Goal: Information Seeking & Learning: Learn about a topic

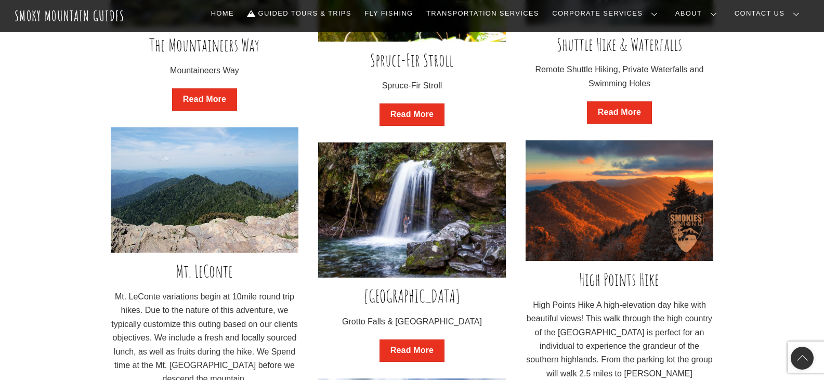
scroll to position [935, 0]
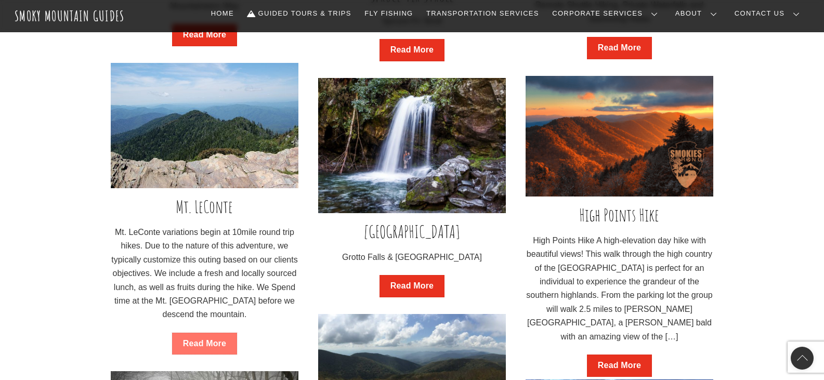
click at [207, 344] on link "Read More" at bounding box center [204, 344] width 65 height 22
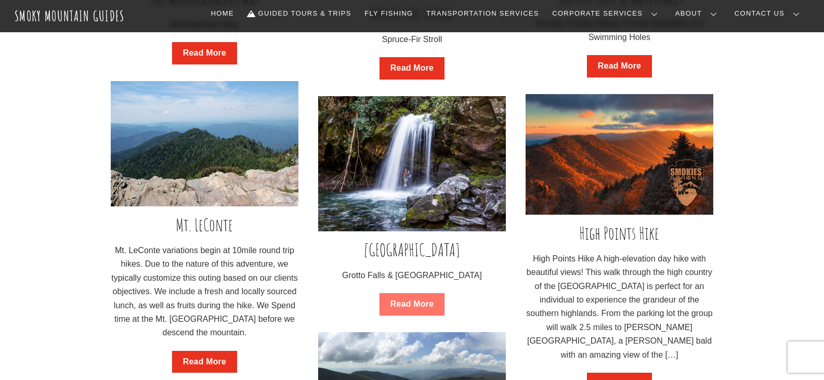
click at [422, 303] on link "Read More" at bounding box center [411, 304] width 65 height 22
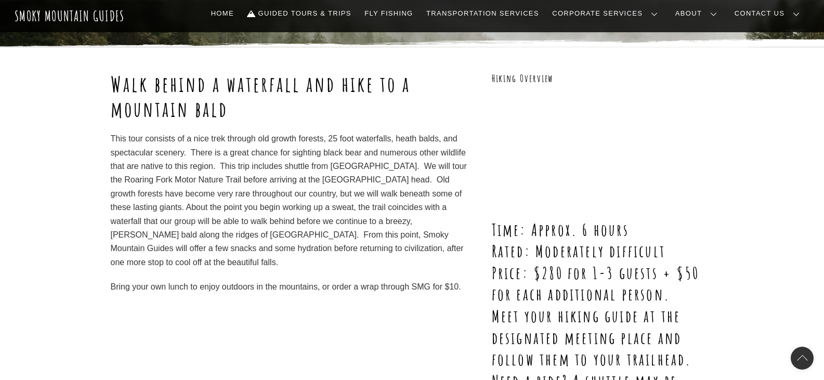
scroll to position [52, 0]
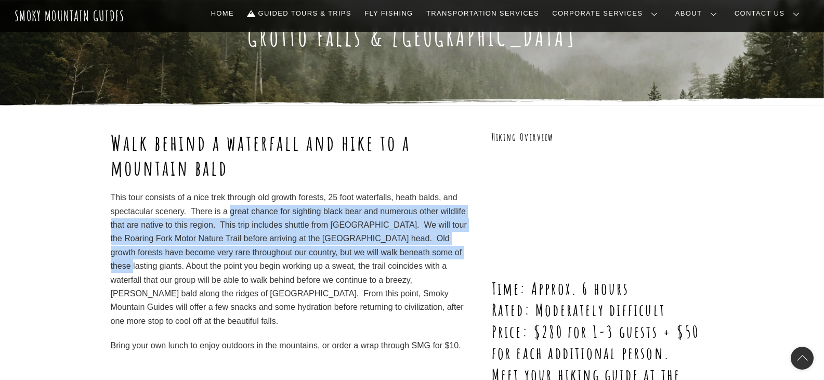
drag, startPoint x: 231, startPoint y: 213, endPoint x: 431, endPoint y: 253, distance: 204.5
click at [431, 253] on p "This tour consists of a nice trek through old growth forests, 25 foot waterfall…" at bounding box center [292, 259] width 362 height 137
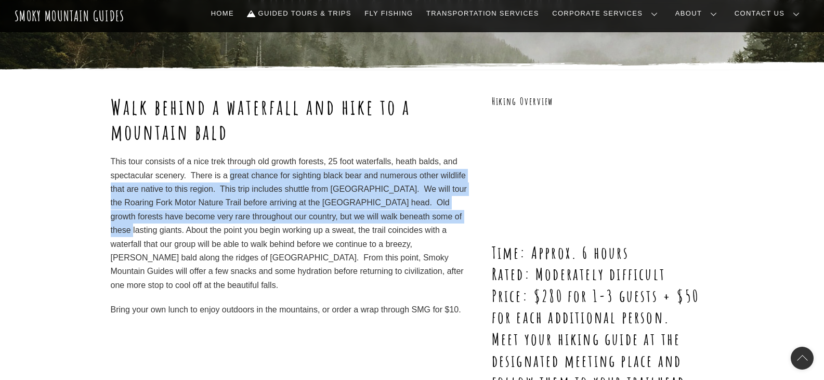
scroll to position [104, 0]
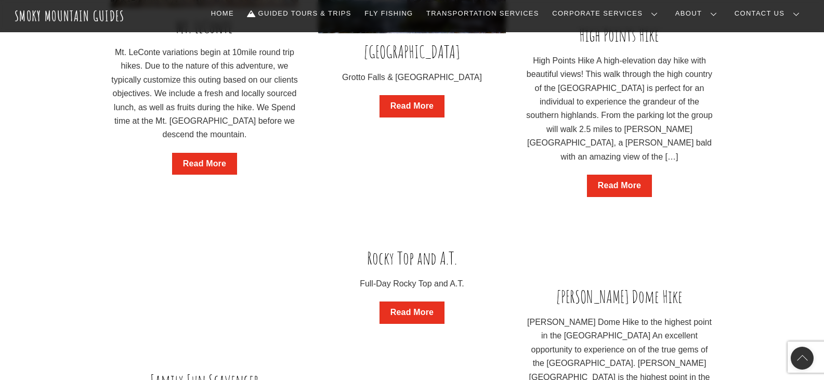
scroll to position [1219, 0]
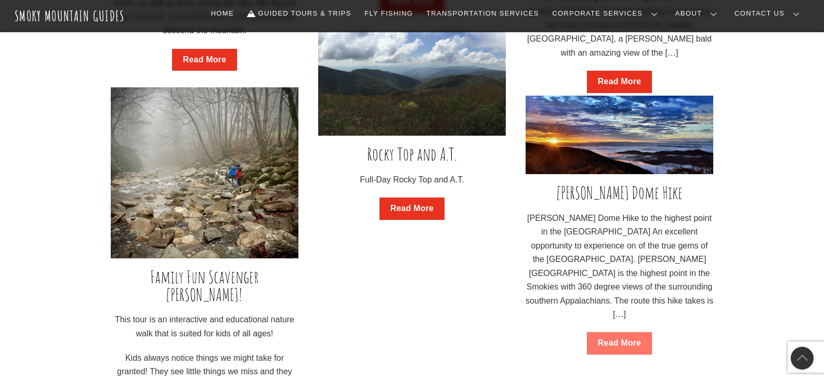
click at [607, 339] on link "Read More" at bounding box center [619, 343] width 65 height 22
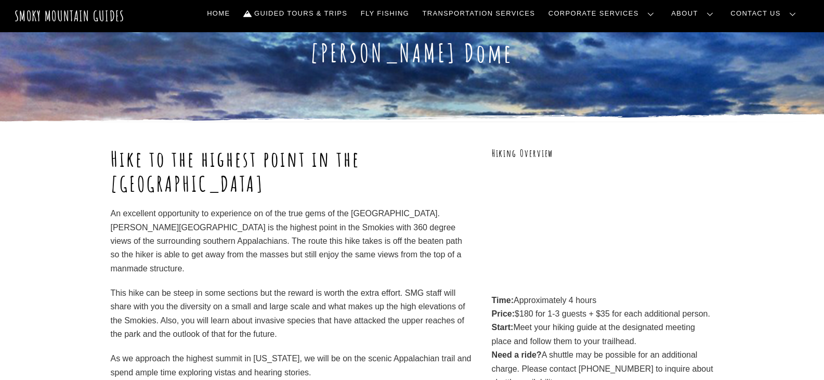
scroll to position [52, 0]
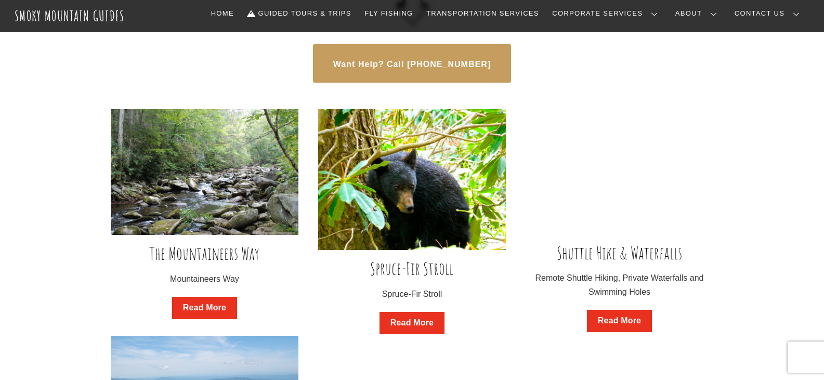
scroll to position [680, 0]
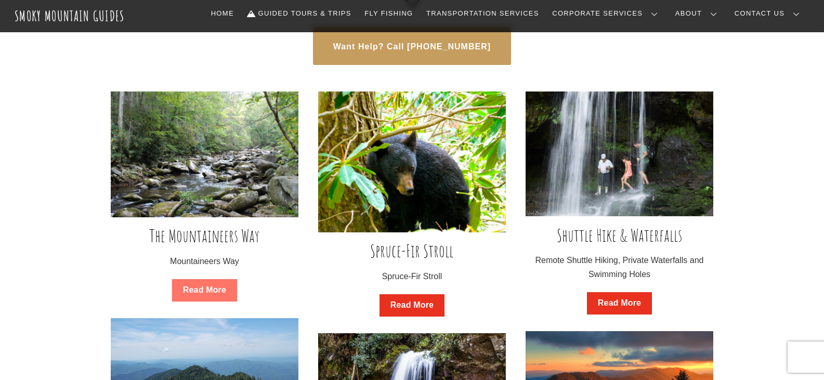
click at [218, 288] on link "Read More" at bounding box center [204, 290] width 65 height 22
click at [629, 299] on link "Read More" at bounding box center [619, 303] width 65 height 22
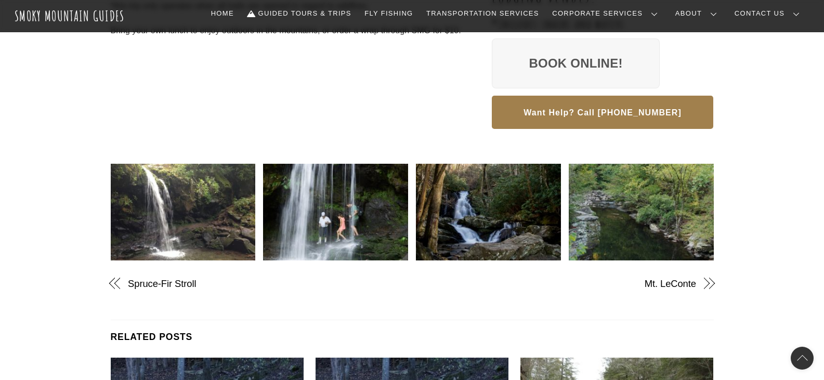
scroll to position [520, 0]
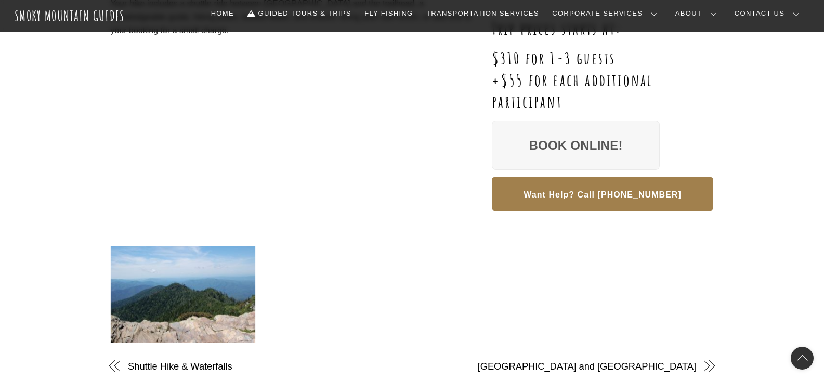
scroll to position [104, 0]
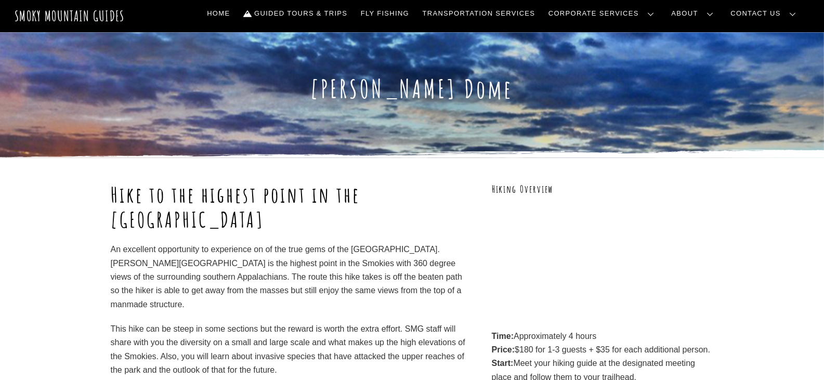
drag, startPoint x: 201, startPoint y: 245, endPoint x: 393, endPoint y: 300, distance: 199.9
click at [393, 300] on p "An excellent opportunity to experience on of the true gems of the [GEOGRAPHIC_D…" at bounding box center [292, 277] width 362 height 69
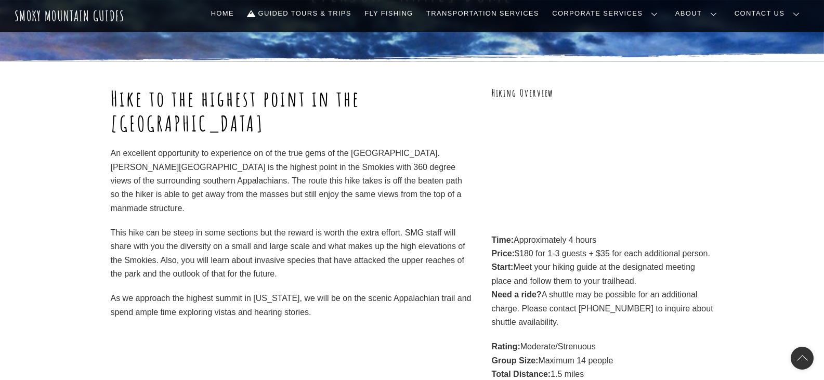
scroll to position [104, 0]
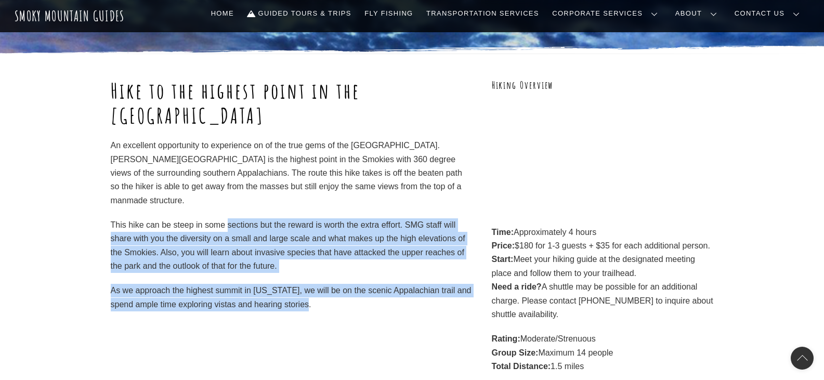
drag, startPoint x: 228, startPoint y: 220, endPoint x: 425, endPoint y: 300, distance: 212.6
click at [425, 300] on div "Hike to the highest point in the Great Smoky Mountains National Park An excelle…" at bounding box center [292, 194] width 362 height 233
